Goal: Task Accomplishment & Management: Manage account settings

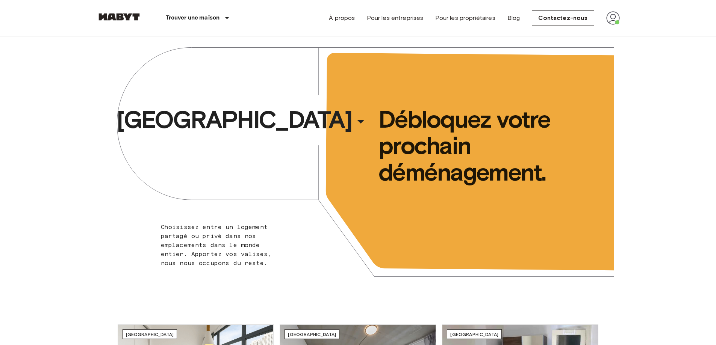
click at [611, 11] on img at bounding box center [613, 18] width 14 height 14
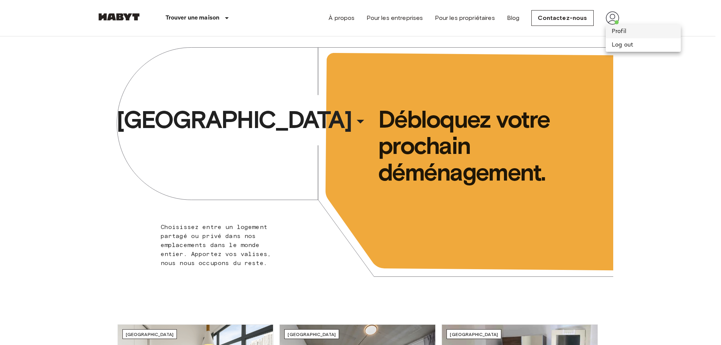
click at [623, 32] on li "Profil" at bounding box center [643, 32] width 75 height 14
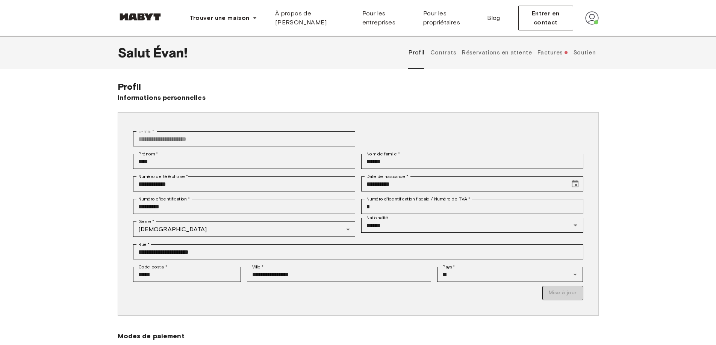
click at [446, 54] on font "Contrats" at bounding box center [443, 52] width 26 height 7
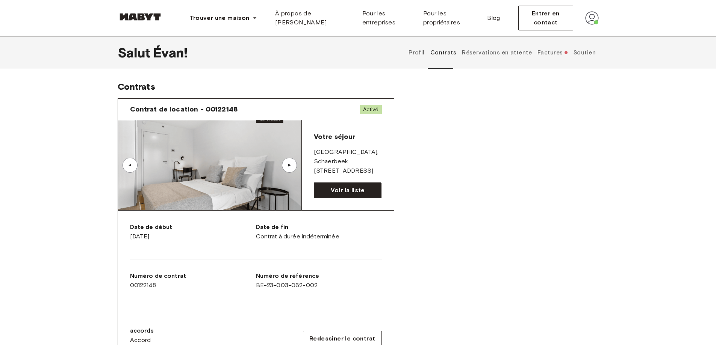
click at [508, 57] on button "Réservations en attente" at bounding box center [497, 52] width 72 height 33
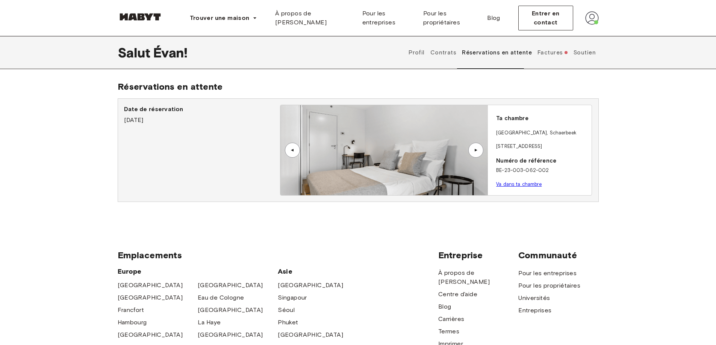
click at [543, 50] on font "Factures" at bounding box center [549, 52] width 25 height 7
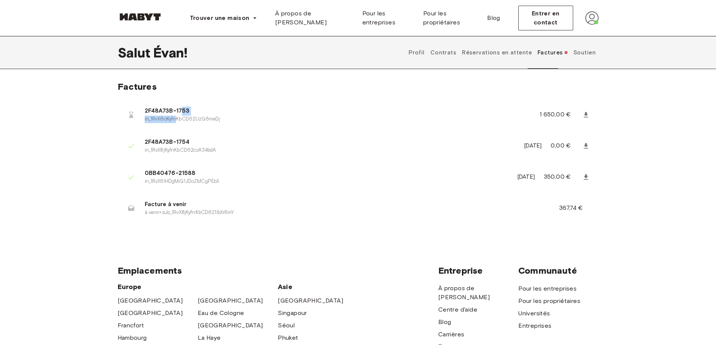
drag, startPoint x: 181, startPoint y: 114, endPoint x: 175, endPoint y: 122, distance: 9.8
click at [175, 122] on div "2F48A73B-1753 in_1RvX6oKyfnKbCD62UzG6meDj" at bounding box center [333, 115] width 377 height 16
click at [182, 122] on p "in_1RvX6oKyfnKbCD62UzG6meDj" at bounding box center [333, 120] width 377 height 8
click at [207, 212] on font "à venir+sub_1RvX8jKyfnKbCD621IbXrRmY" at bounding box center [189, 213] width 89 height 6
drag, startPoint x: 234, startPoint y: 120, endPoint x: 148, endPoint y: 136, distance: 87.4
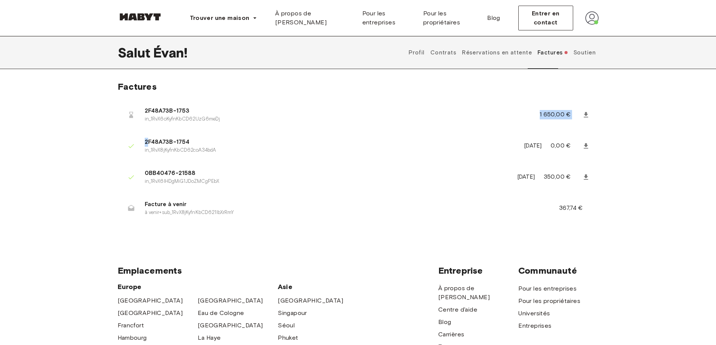
click at [148, 136] on ul "2F48A73B-1753 in_1RvX6oKyfnKbCD62UzG6meDj 1 650,00 € 2F48A73B-1754 in_1RvX8jKyf…" at bounding box center [358, 163] width 481 height 131
click at [152, 124] on li "2F48A73B-1753 in_1RvX6oKyfnKbCD62UzG6meDj 1 650,00 €" at bounding box center [358, 114] width 481 height 27
click at [588, 115] on icon at bounding box center [586, 115] width 8 height 8
click at [579, 51] on font "Soutien" at bounding box center [584, 52] width 22 height 7
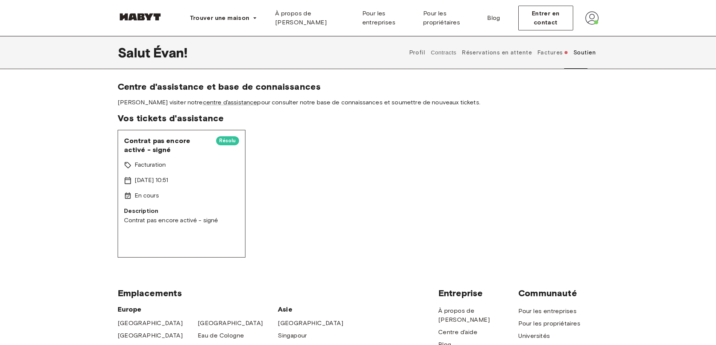
click at [533, 51] on button "Réservations en attente" at bounding box center [497, 52] width 72 height 33
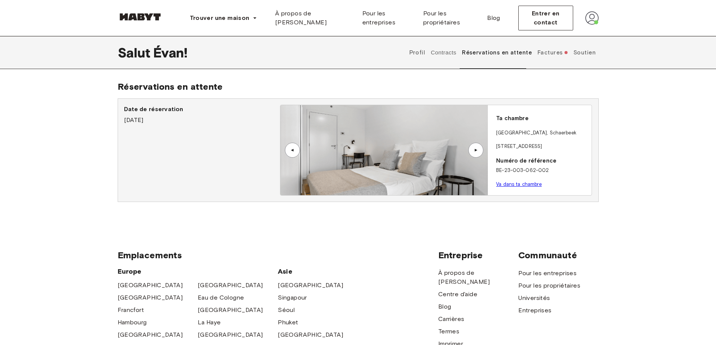
click at [542, 51] on font "Factures" at bounding box center [549, 52] width 25 height 7
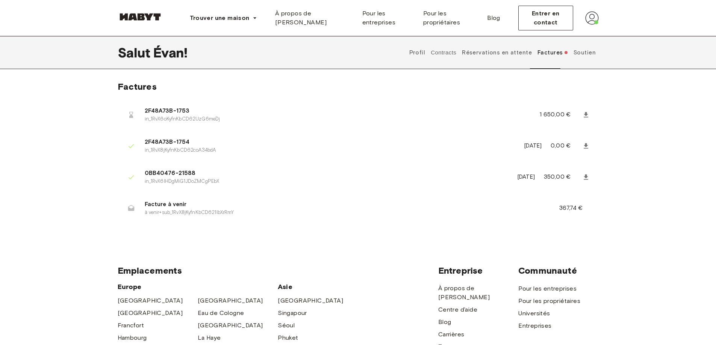
click at [426, 57] on button "Profil" at bounding box center [417, 52] width 18 height 33
